Goal: Task Accomplishment & Management: Complete application form

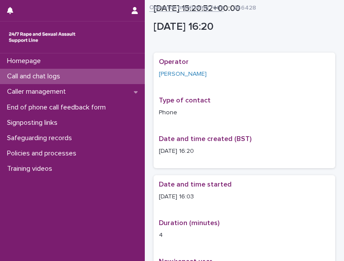
scroll to position [572, 0]
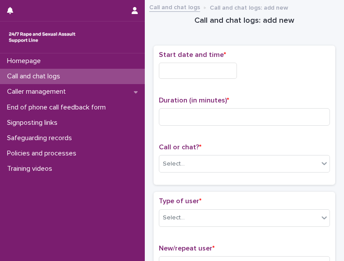
click at [214, 78] on div "Start date and time *" at bounding box center [244, 68] width 171 height 35
click at [214, 73] on input "text" at bounding box center [198, 71] width 78 height 16
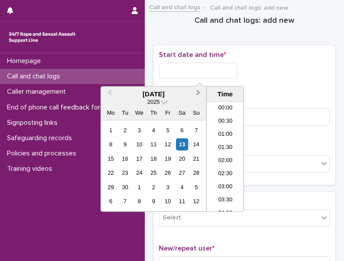
scroll to position [412, 0]
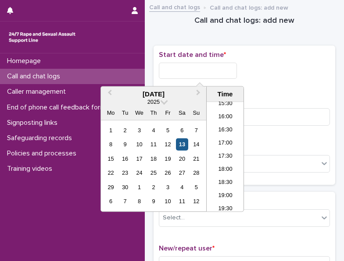
click at [180, 139] on div "13" at bounding box center [182, 145] width 12 height 12
click at [225, 69] on input "**********" at bounding box center [198, 71] width 78 height 16
type input "**********"
click at [260, 88] on div "**********" at bounding box center [244, 115] width 171 height 129
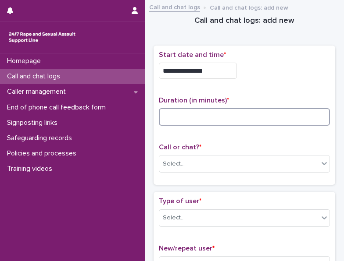
click at [249, 121] on input at bounding box center [244, 117] width 171 height 18
type input "*"
type input "**"
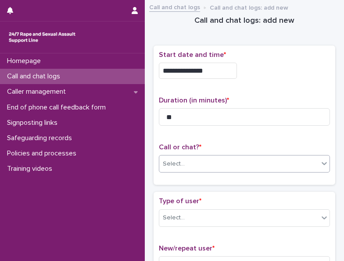
click at [223, 155] on div "Select..." at bounding box center [244, 164] width 171 height 18
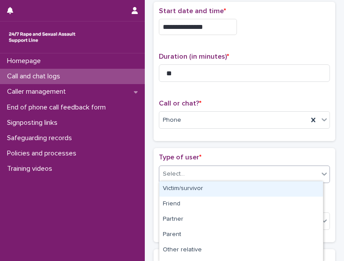
click at [199, 174] on div "Select..." at bounding box center [238, 174] width 159 height 14
click at [190, 186] on div "Victim/survivor" at bounding box center [241, 189] width 164 height 15
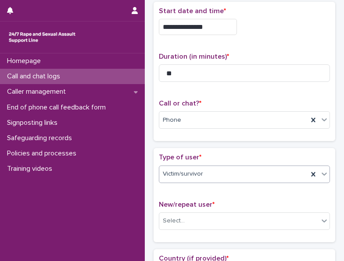
scroll to position [132, 0]
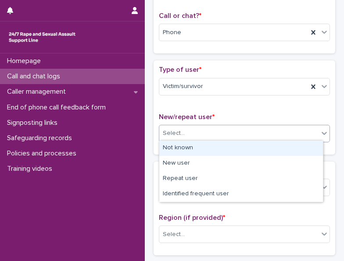
click at [196, 127] on div "Select..." at bounding box center [238, 133] width 159 height 14
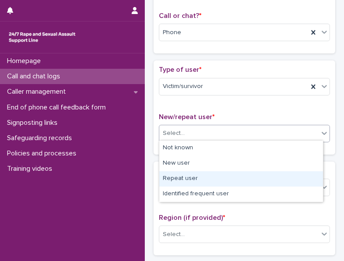
click at [176, 174] on div "Repeat user" at bounding box center [241, 178] width 164 height 15
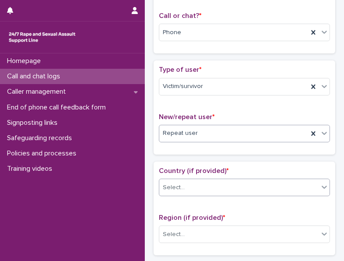
click at [174, 183] on div "Select..." at bounding box center [174, 187] width 22 height 9
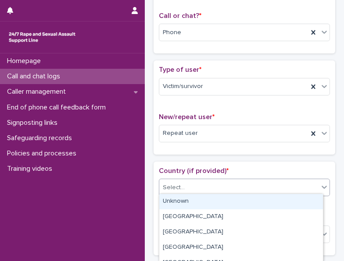
click at [170, 200] on div "Unknown" at bounding box center [241, 201] width 164 height 15
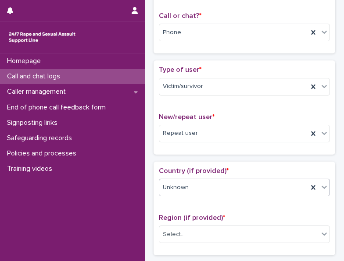
scroll to position [219, 0]
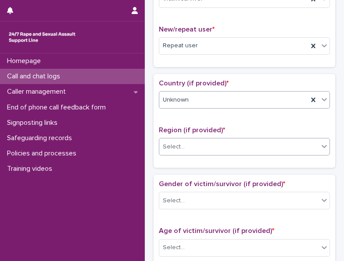
click at [183, 152] on div "Select..." at bounding box center [244, 147] width 171 height 18
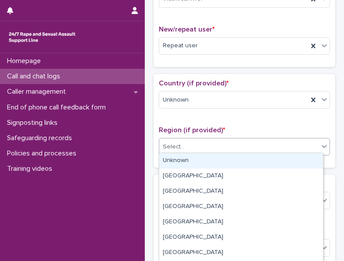
click at [183, 161] on div "Unknown" at bounding box center [241, 160] width 164 height 15
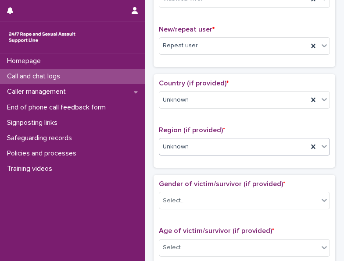
scroll to position [307, 0]
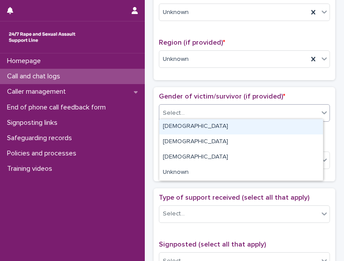
click at [190, 110] on div "Select..." at bounding box center [238, 113] width 159 height 14
click at [188, 122] on div "[DEMOGRAPHIC_DATA]" at bounding box center [241, 126] width 164 height 15
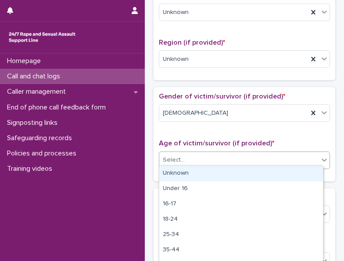
click at [183, 157] on div "Select..." at bounding box center [174, 160] width 22 height 9
click at [180, 172] on div "Unknown" at bounding box center [241, 173] width 164 height 15
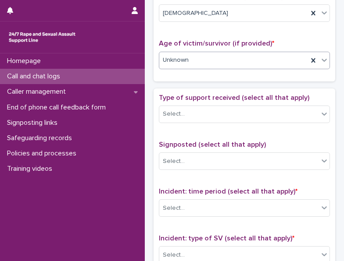
scroll to position [438, 0]
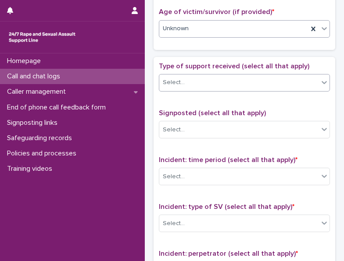
click at [196, 84] on div "Select..." at bounding box center [238, 82] width 159 height 14
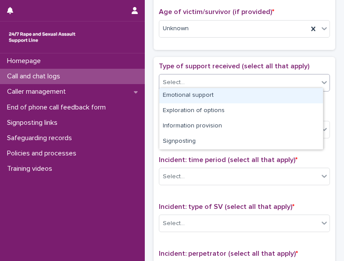
click at [189, 98] on div "Emotional support" at bounding box center [241, 95] width 164 height 15
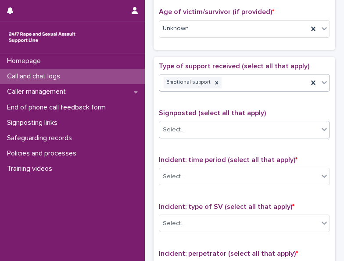
click at [187, 127] on div "Select..." at bounding box center [238, 130] width 159 height 14
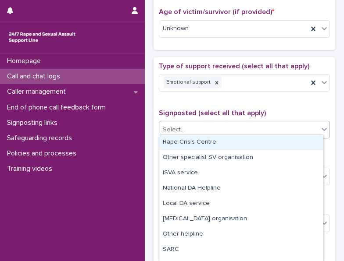
click at [221, 102] on div "Type of support received (select all that apply) Emotional support Signposted (…" at bounding box center [244, 249] width 171 height 375
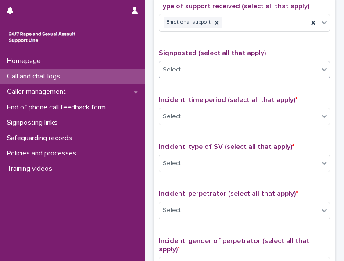
scroll to position [570, 0]
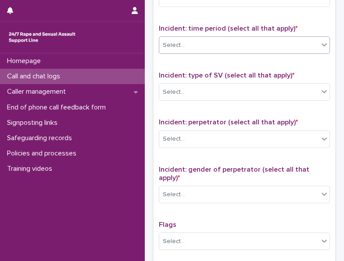
click at [198, 38] on div "Select..." at bounding box center [238, 45] width 159 height 14
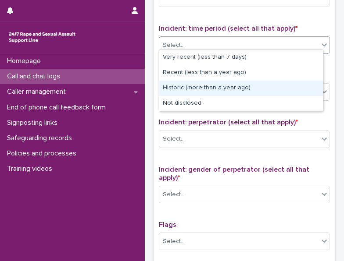
click at [182, 83] on div "Historic (more than a year ago)" at bounding box center [241, 88] width 164 height 15
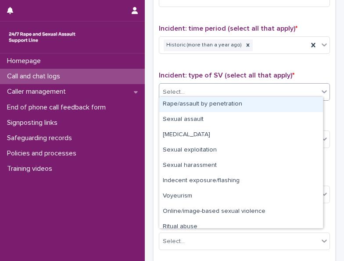
click at [185, 91] on input "text" at bounding box center [185, 92] width 1 height 8
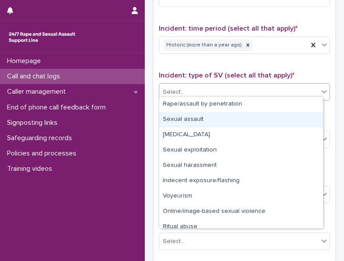
click at [183, 116] on div "Sexual assault" at bounding box center [241, 119] width 164 height 15
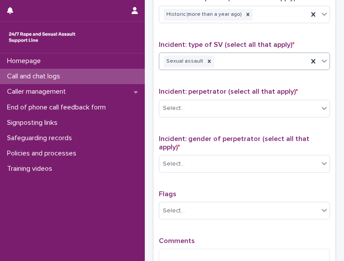
scroll to position [614, 0]
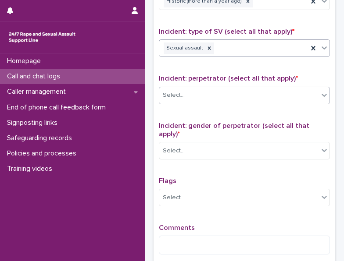
click at [217, 87] on div "Select..." at bounding box center [244, 96] width 171 height 18
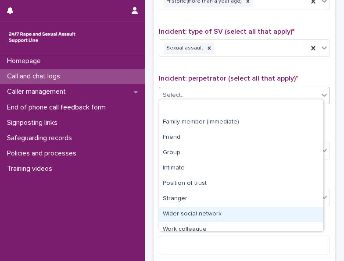
scroll to position [37, 0]
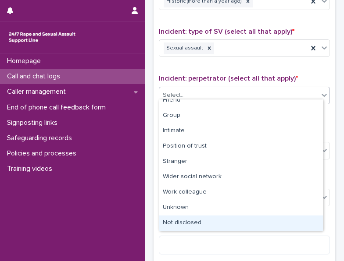
click at [190, 221] on div "Not disclosed" at bounding box center [241, 223] width 164 height 15
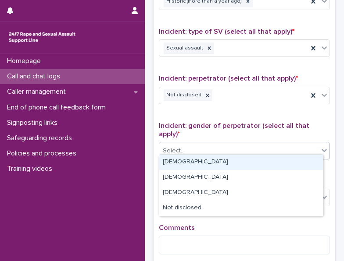
click at [191, 147] on div "Select..." at bounding box center [238, 151] width 159 height 14
click at [188, 166] on div "[DEMOGRAPHIC_DATA]" at bounding box center [241, 162] width 164 height 15
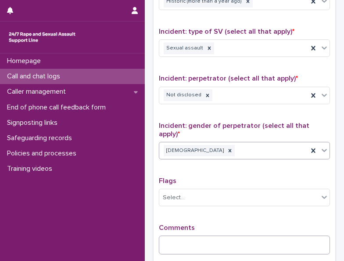
scroll to position [703, 0]
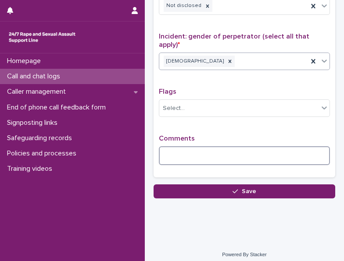
click at [192, 156] on textarea at bounding box center [244, 155] width 171 height 18
type textarea "*"
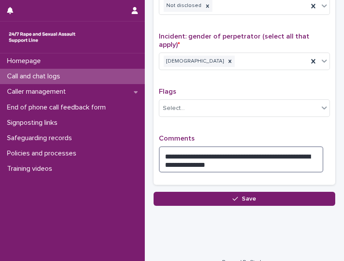
click at [201, 157] on textarea "**********" at bounding box center [241, 159] width 164 height 26
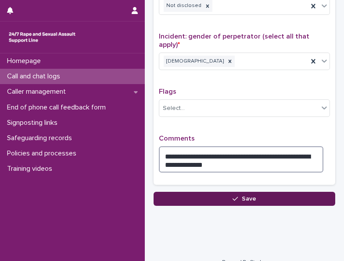
type textarea "**********"
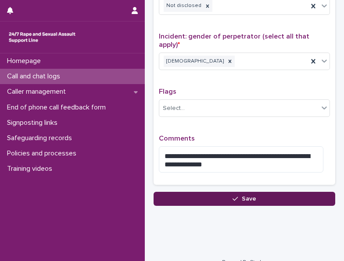
click at [213, 194] on button "Save" at bounding box center [244, 199] width 182 height 14
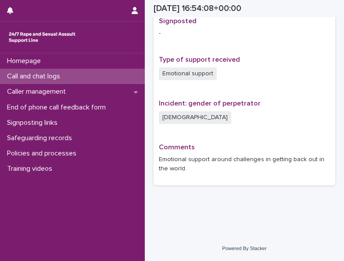
scroll to position [572, 0]
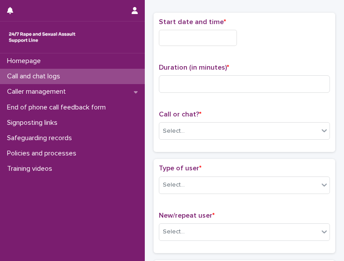
scroll to position [2, 0]
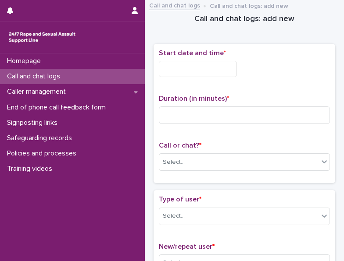
click at [220, 67] on input "text" at bounding box center [198, 69] width 78 height 16
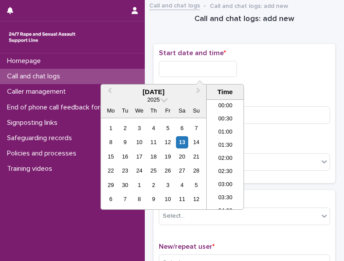
scroll to position [412, 0]
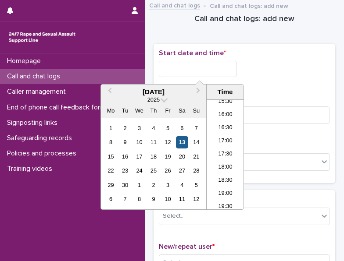
click at [186, 141] on div "13" at bounding box center [182, 142] width 12 height 12
click at [212, 69] on input "**********" at bounding box center [198, 69] width 78 height 16
type input "**********"
click at [262, 70] on div "**********" at bounding box center [244, 69] width 171 height 16
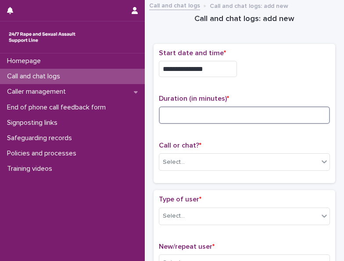
click at [254, 120] on input at bounding box center [244, 116] width 171 height 18
type input "*"
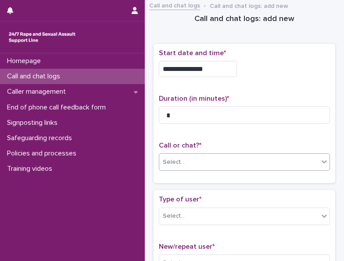
click at [242, 162] on div "Select..." at bounding box center [238, 162] width 159 height 14
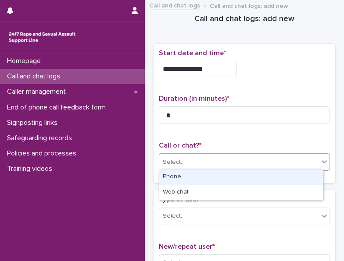
click at [224, 171] on div "Phone" at bounding box center [241, 177] width 164 height 15
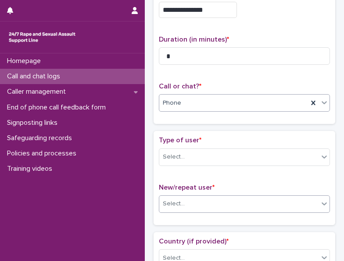
scroll to position [89, 0]
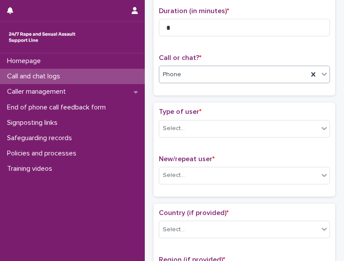
click at [199, 116] on div "Type of user * Select..." at bounding box center [244, 126] width 171 height 36
click at [196, 123] on div "Select..." at bounding box center [238, 128] width 159 height 14
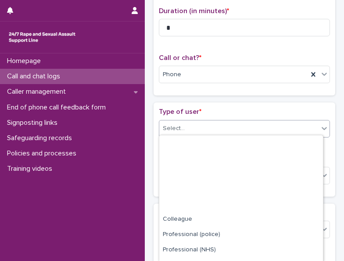
scroll to position [104, 0]
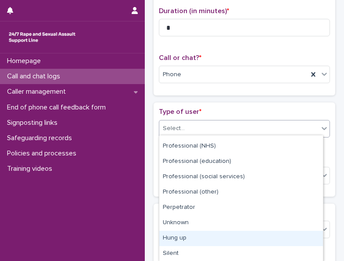
click at [218, 244] on div "Hung up" at bounding box center [241, 238] width 164 height 15
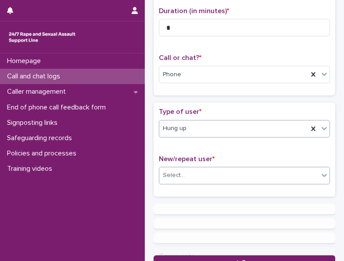
click at [206, 172] on div "Select..." at bounding box center [238, 175] width 159 height 14
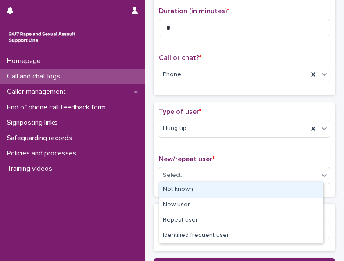
scroll to position [93, 0]
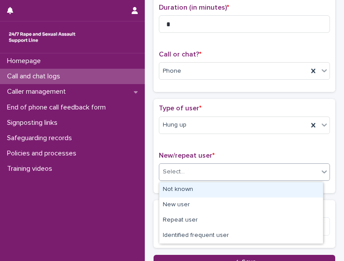
click at [199, 190] on div "Not known" at bounding box center [241, 189] width 164 height 15
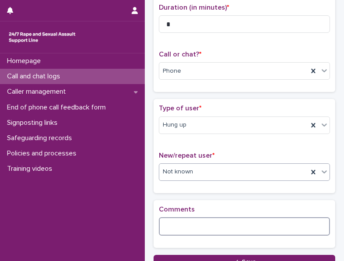
click at [193, 220] on textarea at bounding box center [244, 226] width 171 height 18
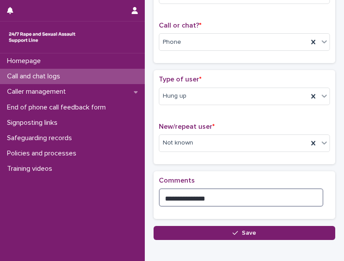
scroll to position [167, 0]
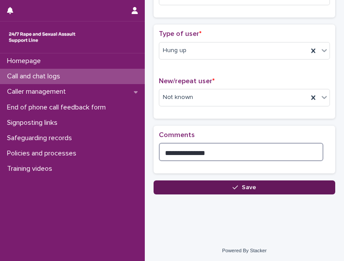
type textarea "**********"
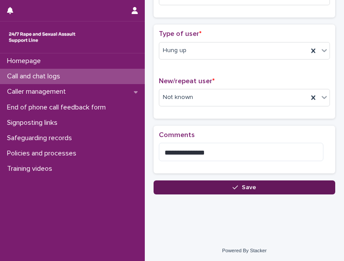
click at [235, 185] on icon "button" at bounding box center [234, 188] width 5 height 6
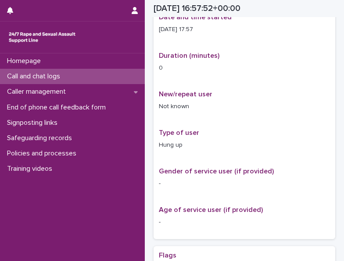
scroll to position [173, 0]
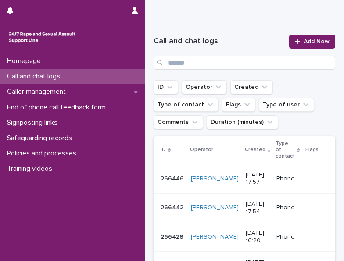
scroll to position [88, 0]
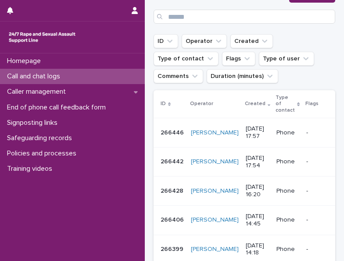
click at [276, 166] on p "Phone" at bounding box center [287, 161] width 22 height 7
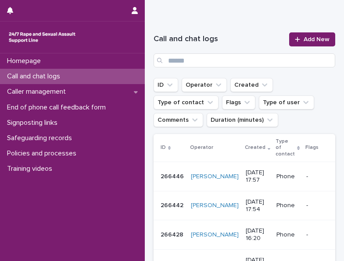
click at [246, 183] on p "[DATE] 17:57" at bounding box center [258, 176] width 24 height 15
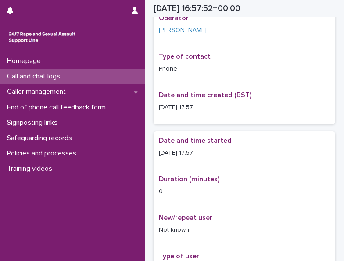
scroll to position [49, 0]
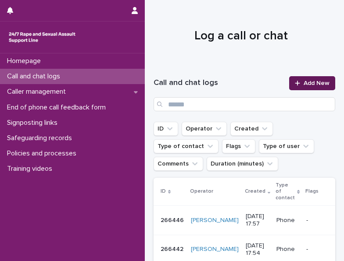
click at [289, 88] on link "Add New" at bounding box center [312, 83] width 46 height 14
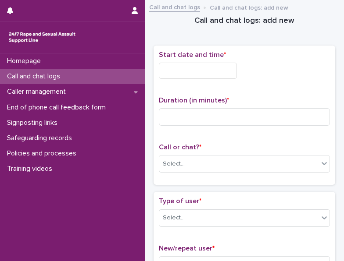
click at [172, 72] on input "text" at bounding box center [198, 71] width 78 height 16
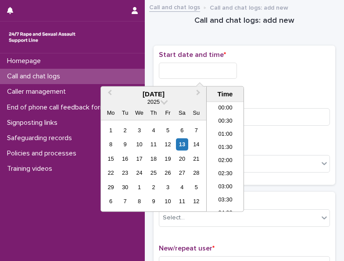
scroll to position [425, 0]
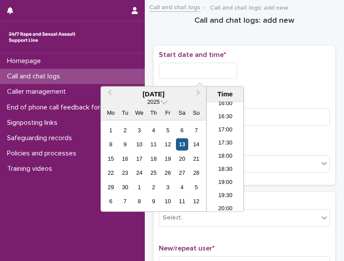
click at [184, 142] on div "13" at bounding box center [182, 145] width 12 height 12
click at [228, 73] on input "**********" at bounding box center [198, 71] width 78 height 16
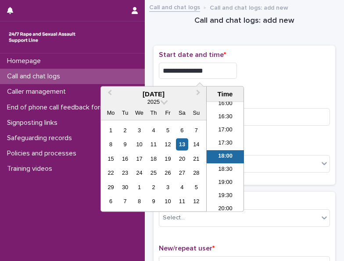
type input "**********"
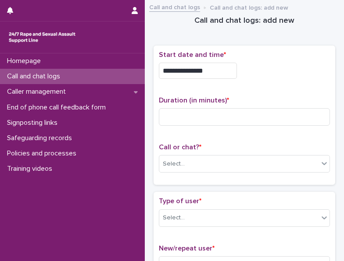
click at [291, 75] on div "**********" at bounding box center [244, 71] width 171 height 16
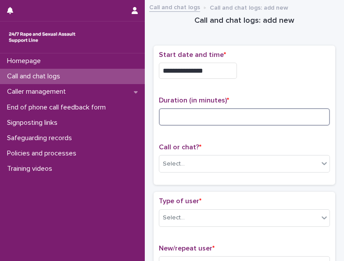
click at [249, 108] on input at bounding box center [244, 117] width 171 height 18
type input "*"
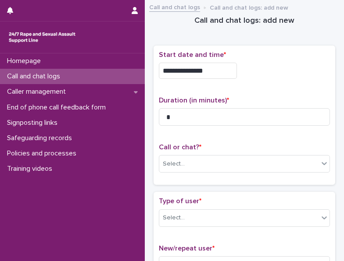
click at [272, 99] on p "Duration (in minutes) *" at bounding box center [244, 100] width 171 height 8
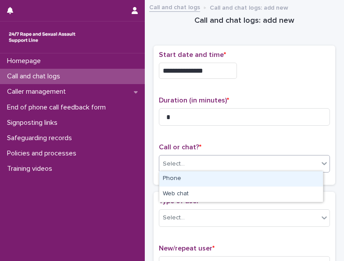
click at [240, 158] on div "Select..." at bounding box center [238, 164] width 159 height 14
click at [215, 176] on div "Phone" at bounding box center [241, 178] width 164 height 15
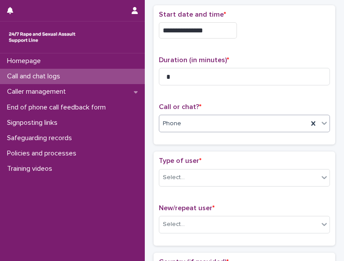
scroll to position [44, 0]
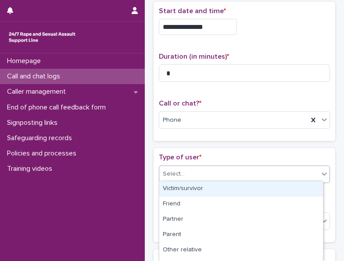
click at [211, 170] on div "Select..." at bounding box center [238, 174] width 159 height 14
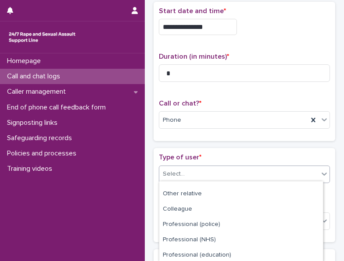
scroll to position [150, 0]
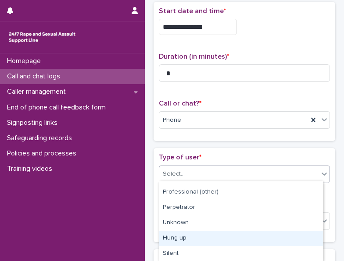
click at [188, 235] on div "Hung up" at bounding box center [241, 238] width 164 height 15
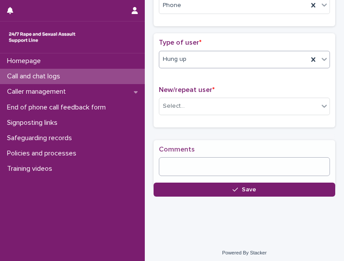
scroll to position [164, 0]
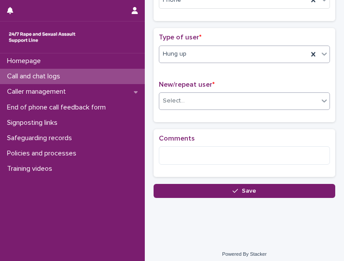
click at [214, 103] on div "Select..." at bounding box center [238, 101] width 159 height 14
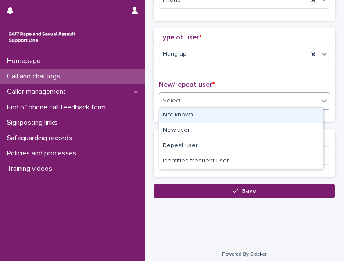
click at [206, 114] on div "Not known" at bounding box center [241, 115] width 164 height 15
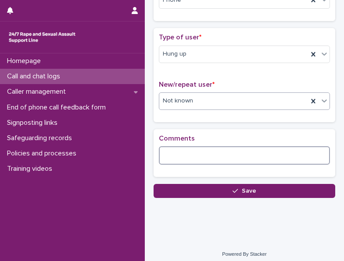
click at [175, 156] on textarea at bounding box center [244, 155] width 171 height 18
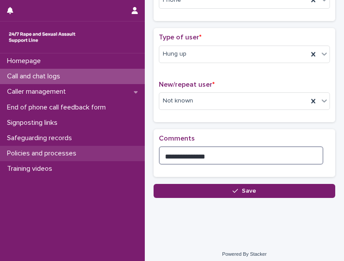
drag, startPoint x: 224, startPoint y: 159, endPoint x: 91, endPoint y: 153, distance: 133.0
click at [145, 155] on div "**********" at bounding box center [244, 51] width 199 height 431
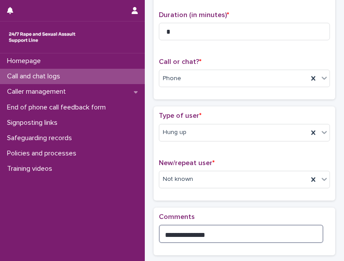
scroll to position [167, 0]
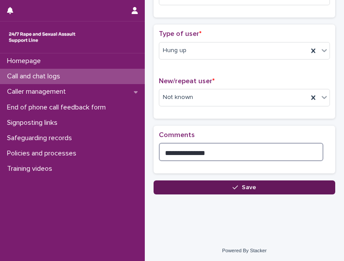
type textarea "**********"
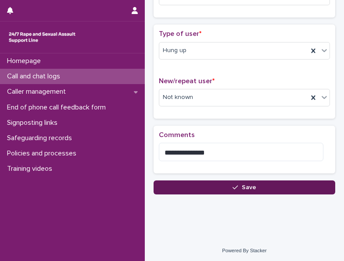
click at [219, 190] on button "Save" at bounding box center [244, 188] width 182 height 14
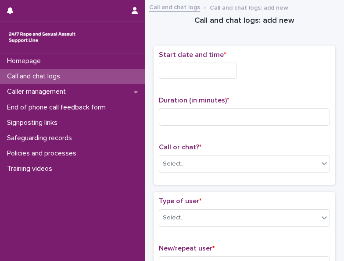
click at [220, 68] on input "text" at bounding box center [198, 71] width 78 height 16
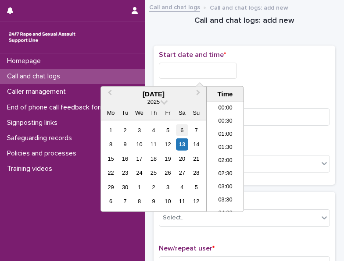
scroll to position [425, 0]
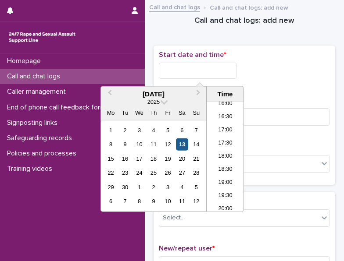
click at [182, 143] on div "13" at bounding box center [182, 145] width 12 height 12
click at [212, 68] on input "**********" at bounding box center [198, 71] width 78 height 16
click at [234, 67] on input "**********" at bounding box center [198, 71] width 78 height 16
type input "**********"
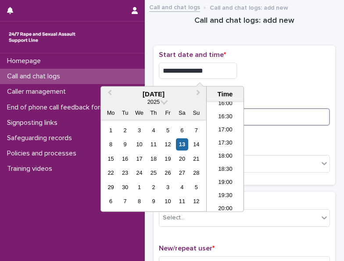
click at [285, 111] on input at bounding box center [244, 117] width 171 height 18
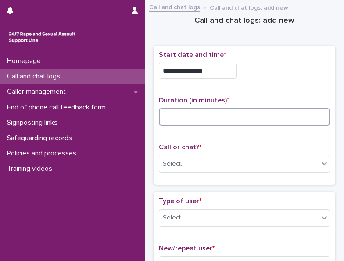
click at [260, 116] on input at bounding box center [244, 117] width 171 height 18
type input "*"
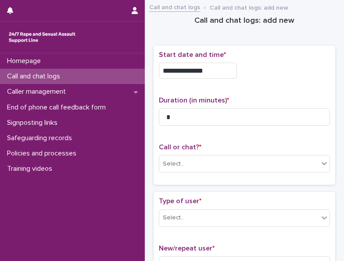
click at [260, 137] on div "**********" at bounding box center [244, 115] width 171 height 129
click at [253, 157] on div "Select..." at bounding box center [238, 164] width 159 height 14
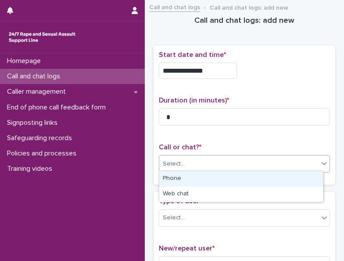
click at [216, 173] on div "Phone" at bounding box center [241, 178] width 164 height 15
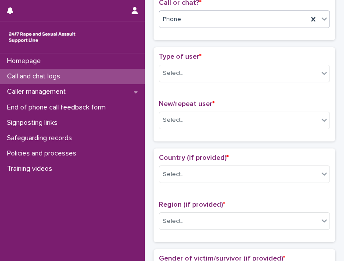
scroll to position [132, 0]
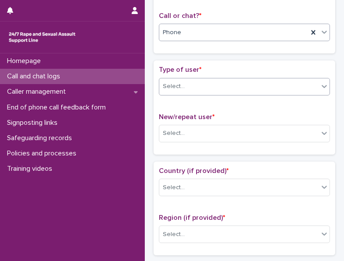
click at [221, 88] on div "Select..." at bounding box center [238, 86] width 159 height 14
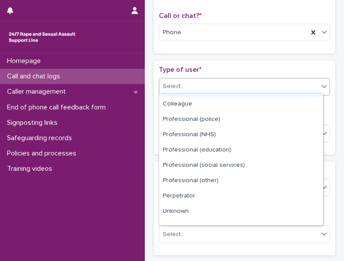
scroll to position [99, 0]
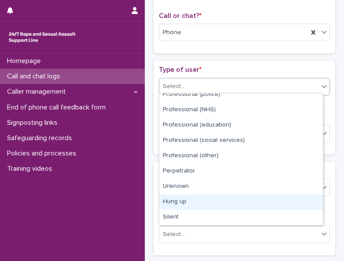
click at [182, 207] on div "Hung up" at bounding box center [241, 202] width 164 height 15
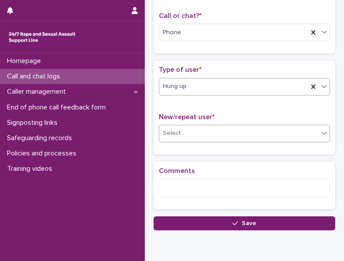
click at [233, 128] on div "Select..." at bounding box center [238, 133] width 159 height 14
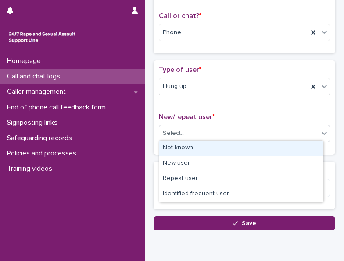
click at [213, 146] on div "Not known" at bounding box center [241, 148] width 164 height 15
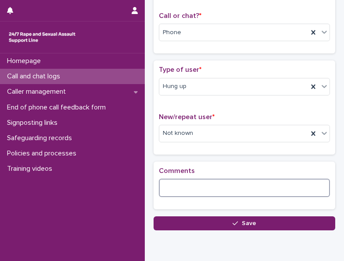
click at [203, 180] on textarea at bounding box center [244, 188] width 171 height 18
paste textarea "**********"
type textarea "**********"
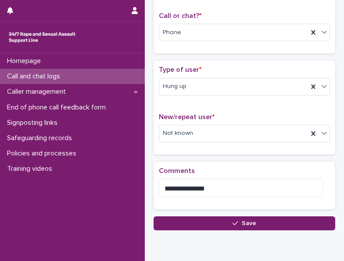
click at [200, 234] on div "**********" at bounding box center [244, 63] width 190 height 379
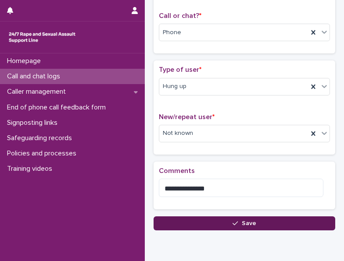
click at [214, 221] on button "Save" at bounding box center [244, 224] width 182 height 14
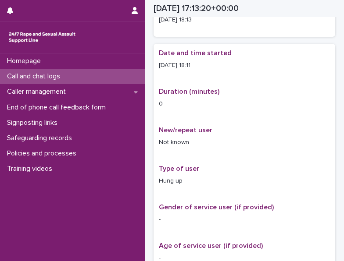
scroll to position [137, 0]
